Goal: Information Seeking & Learning: Learn about a topic

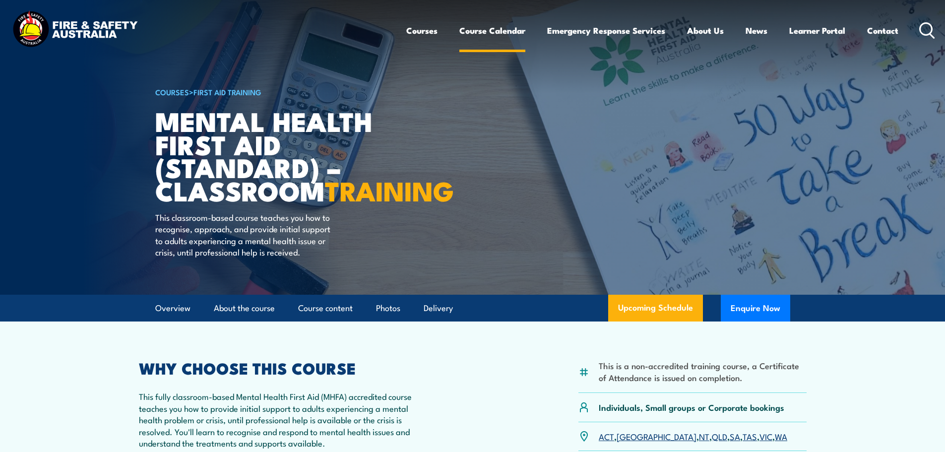
click at [496, 30] on link "Course Calendar" at bounding box center [492, 30] width 66 height 26
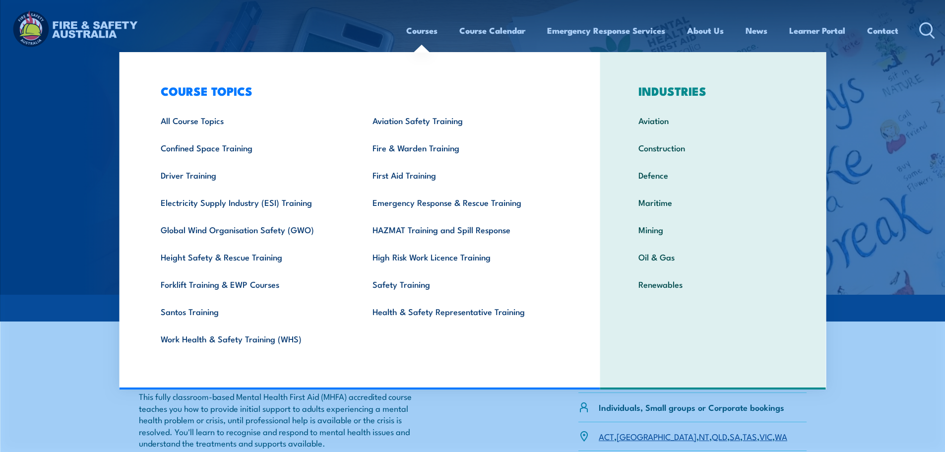
click at [421, 31] on link "Courses" at bounding box center [421, 30] width 31 height 26
click at [422, 30] on link "Courses" at bounding box center [421, 30] width 31 height 26
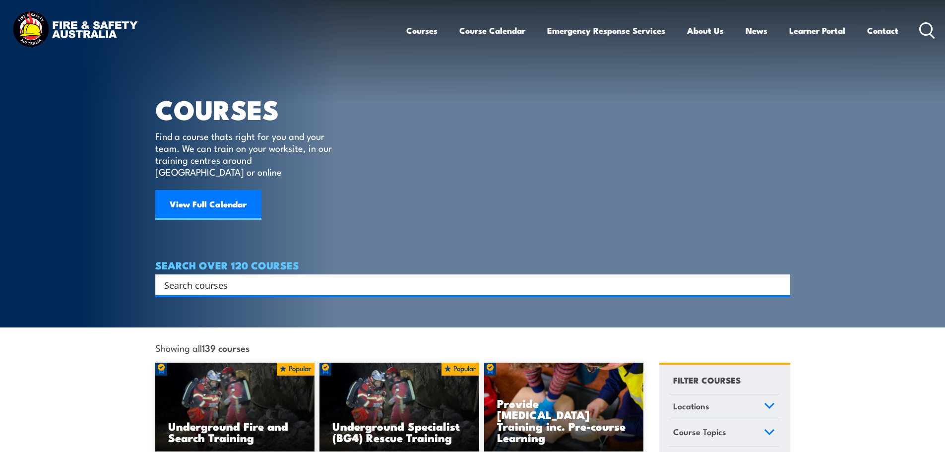
click at [417, 29] on link "Courses" at bounding box center [421, 30] width 31 height 26
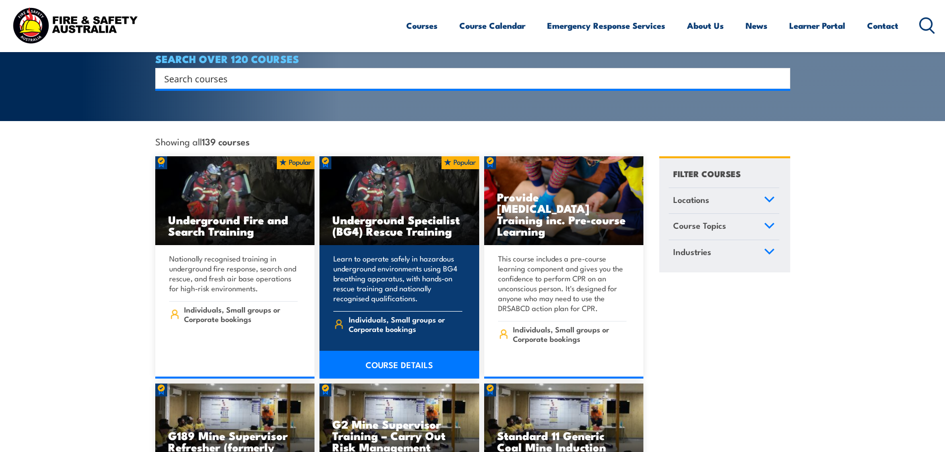
scroll to position [347, 0]
